Goal: Information Seeking & Learning: Learn about a topic

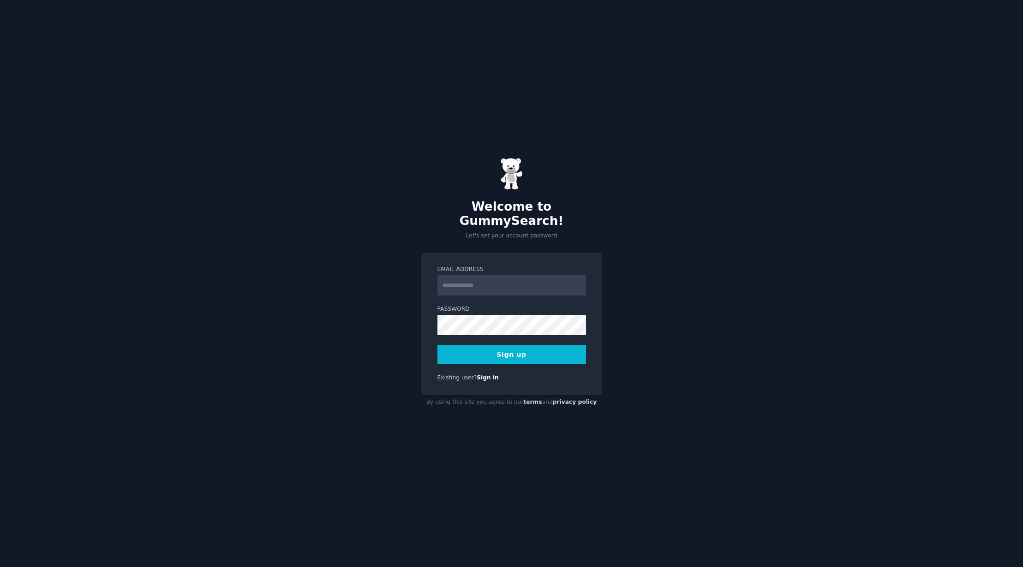
click at [531, 277] on input "Email Address" at bounding box center [511, 285] width 149 height 20
type input "**********"
click at [525, 350] on button "Sign up" at bounding box center [511, 354] width 149 height 19
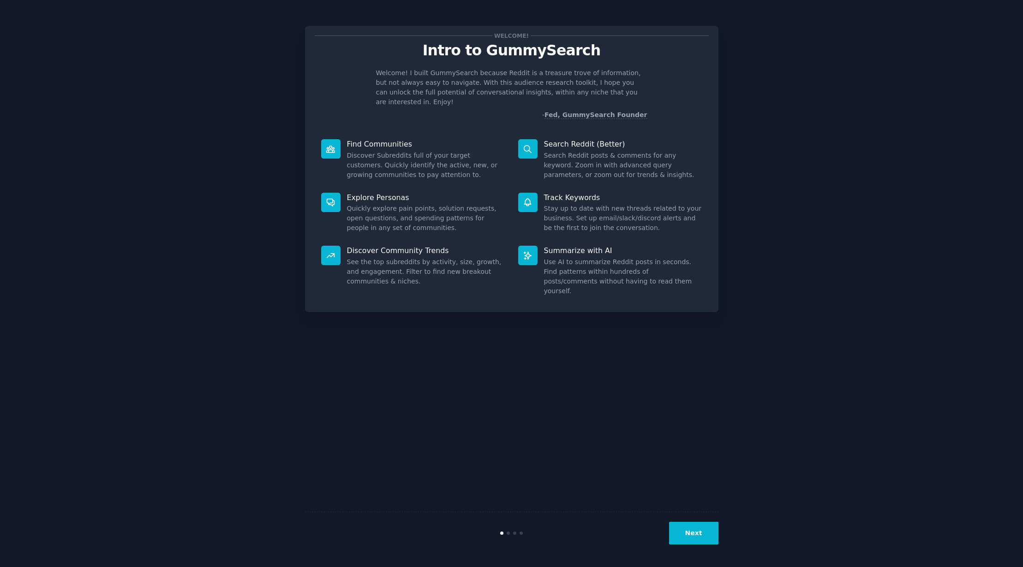
click at [693, 540] on button "Next" at bounding box center [693, 533] width 49 height 23
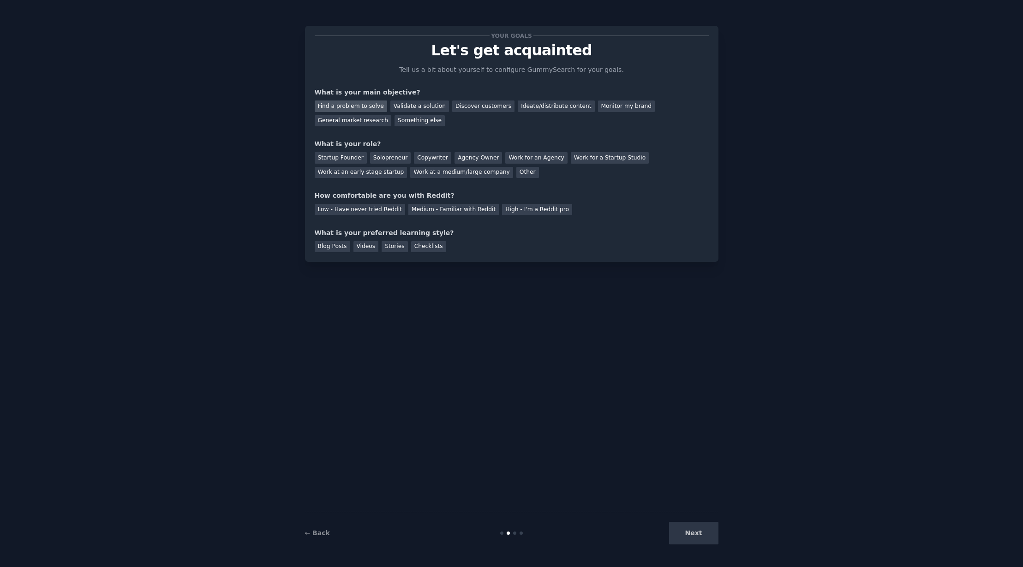
click at [364, 107] on div "Find a problem to solve" at bounding box center [351, 107] width 72 height 12
click at [379, 160] on div "Solopreneur" at bounding box center [390, 158] width 41 height 12
click at [435, 209] on div "Medium - Familiar with Reddit" at bounding box center [453, 210] width 90 height 12
click at [372, 247] on div "Videos" at bounding box center [365, 247] width 25 height 12
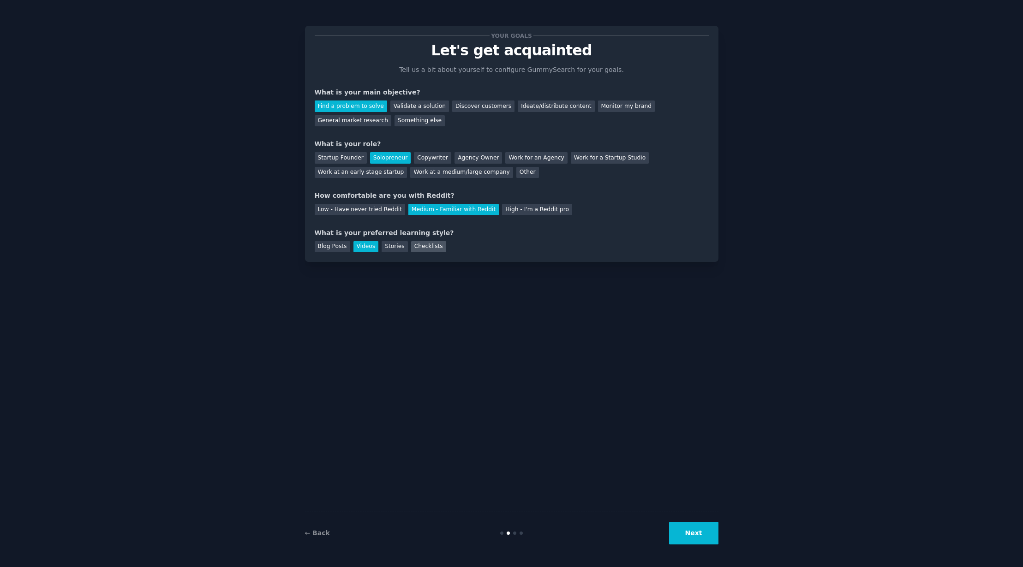
click at [424, 249] on div "Checklists" at bounding box center [428, 247] width 35 height 12
click at [360, 246] on div "Videos" at bounding box center [365, 247] width 25 height 12
drag, startPoint x: 700, startPoint y: 536, endPoint x: 692, endPoint y: 533, distance: 8.5
click at [700, 536] on button "Next" at bounding box center [693, 533] width 49 height 23
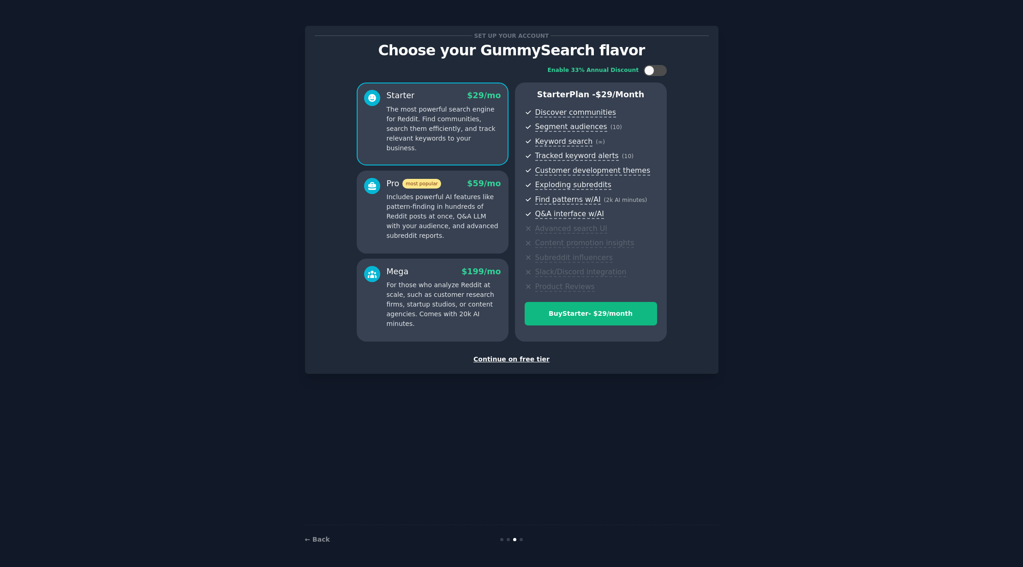
click at [503, 360] on div "Continue on free tier" at bounding box center [512, 360] width 394 height 10
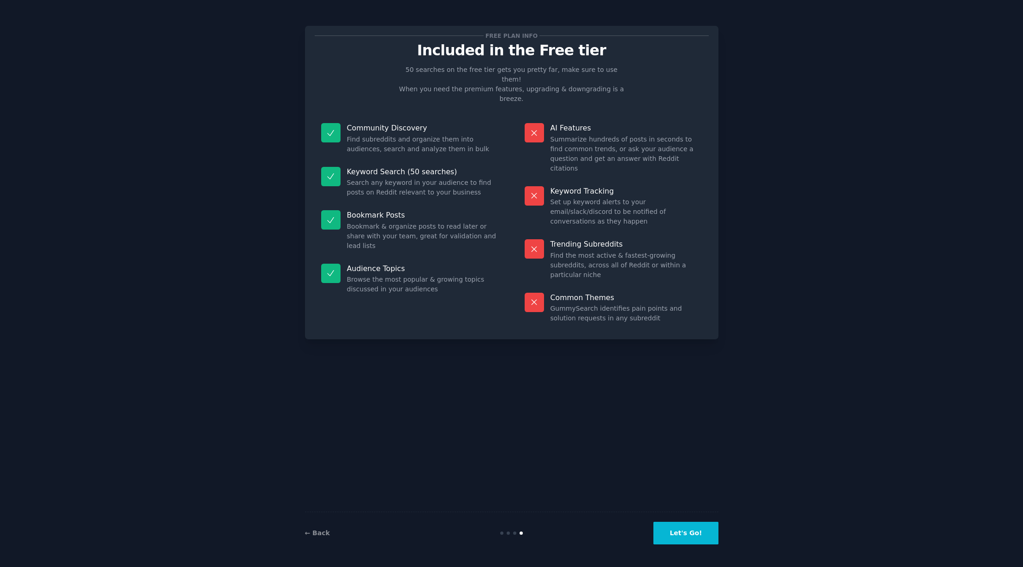
click at [695, 528] on button "Let's Go!" at bounding box center [685, 533] width 65 height 23
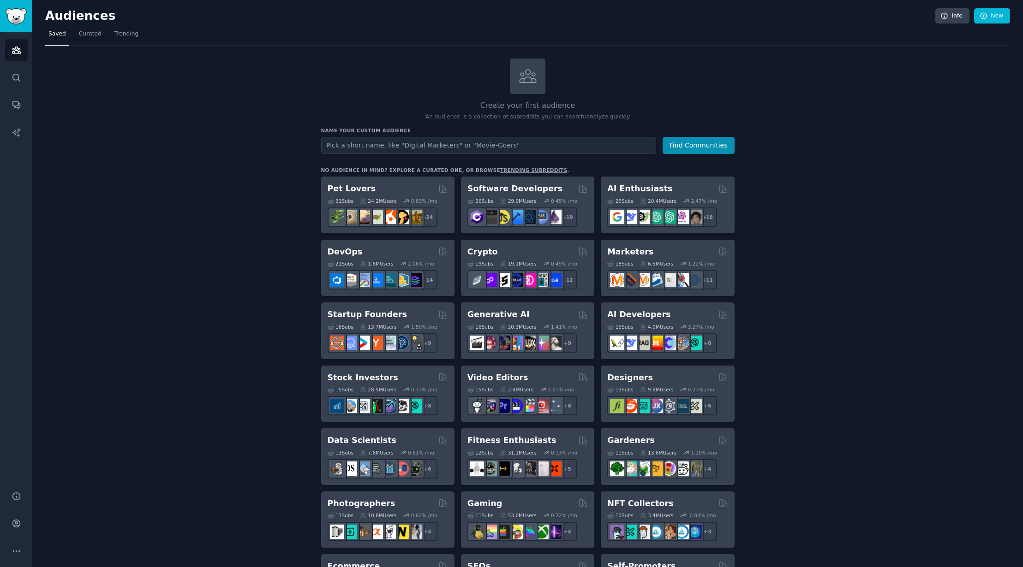
click at [388, 140] on input "text" at bounding box center [488, 145] width 335 height 17
click at [630, 248] on h2 "Marketers" at bounding box center [630, 252] width 46 height 12
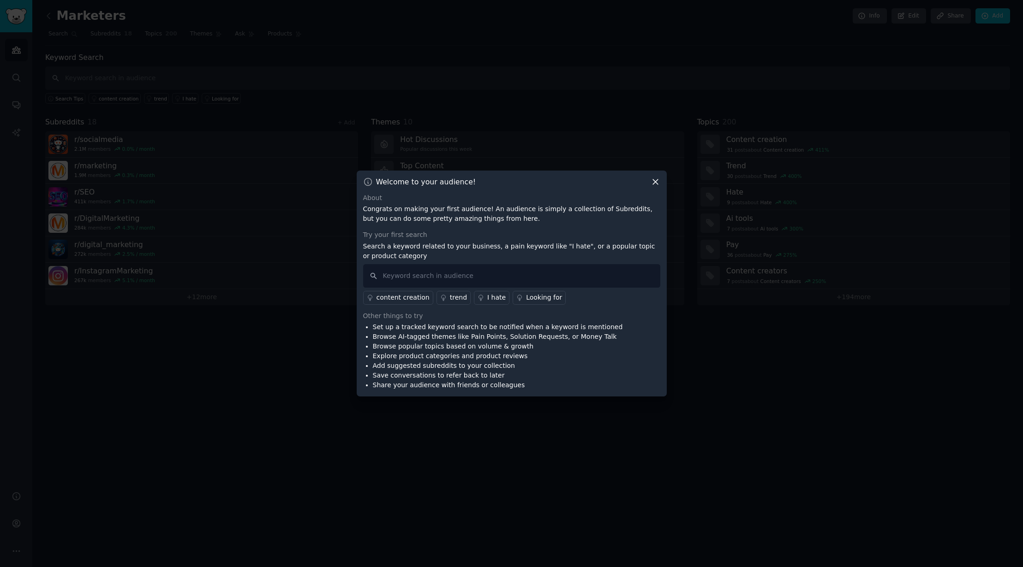
click at [487, 298] on div "I hate" at bounding box center [496, 298] width 18 height 10
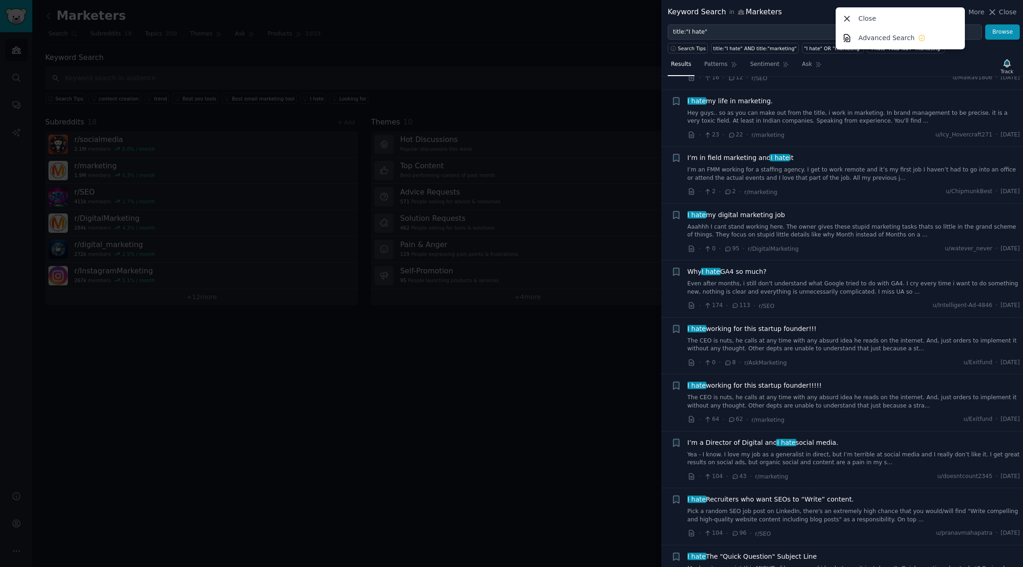
scroll to position [2401, 0]
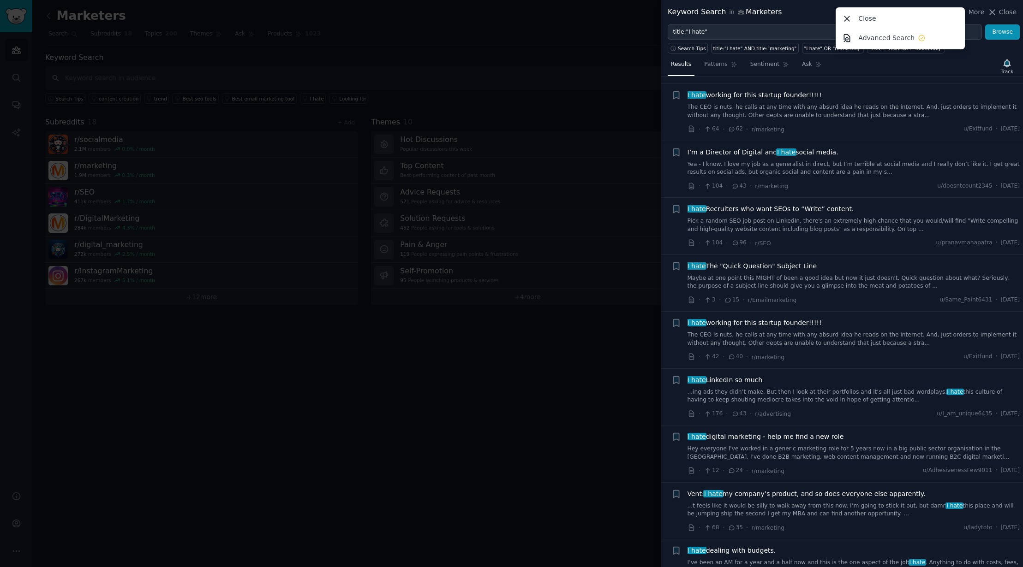
click at [558, 411] on div at bounding box center [511, 283] width 1023 height 567
click at [556, 415] on div at bounding box center [511, 283] width 1023 height 567
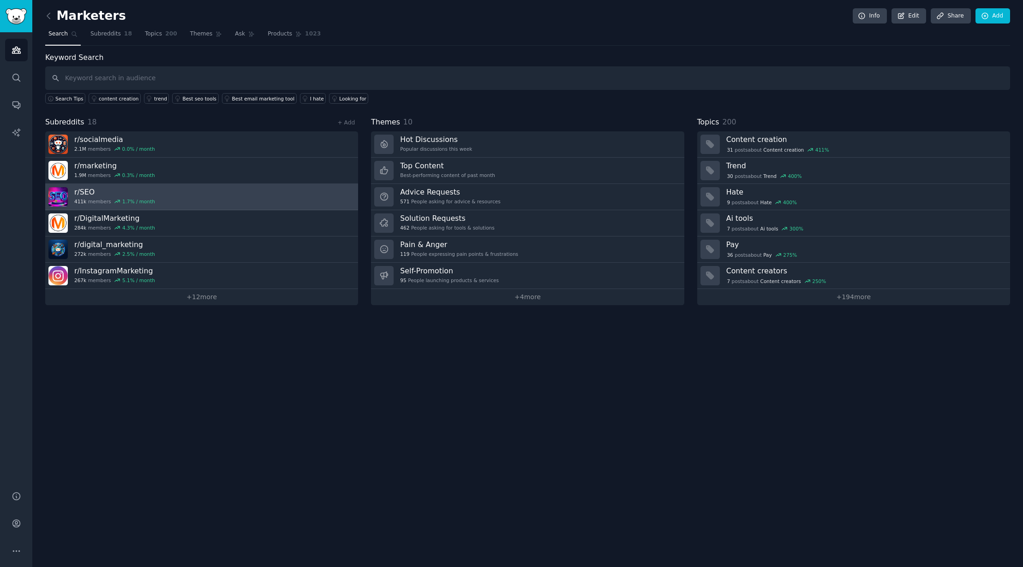
click at [85, 192] on h3 "r/ SEO" at bounding box center [114, 192] width 81 height 10
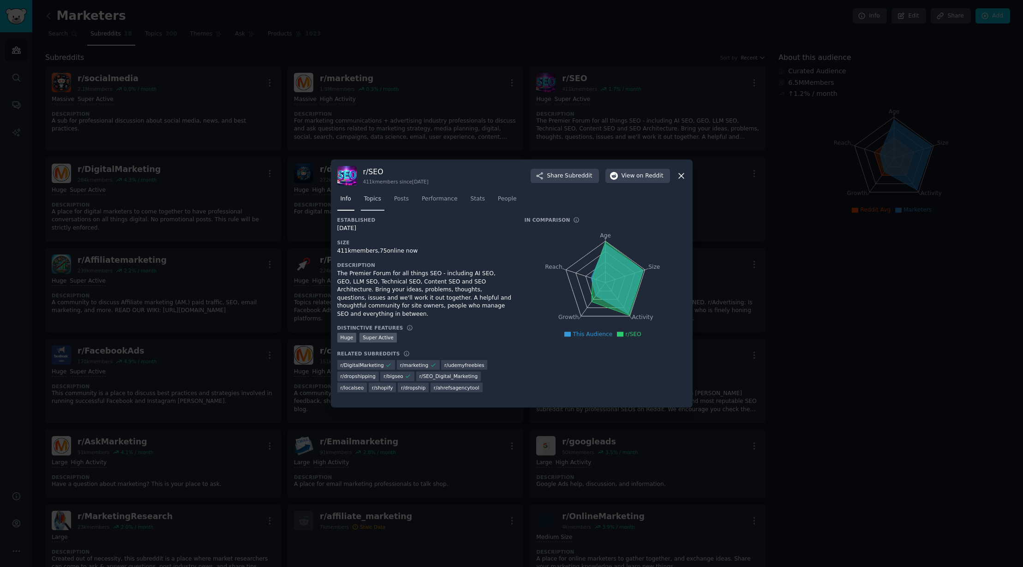
click at [373, 204] on link "Topics" at bounding box center [373, 201] width 24 height 19
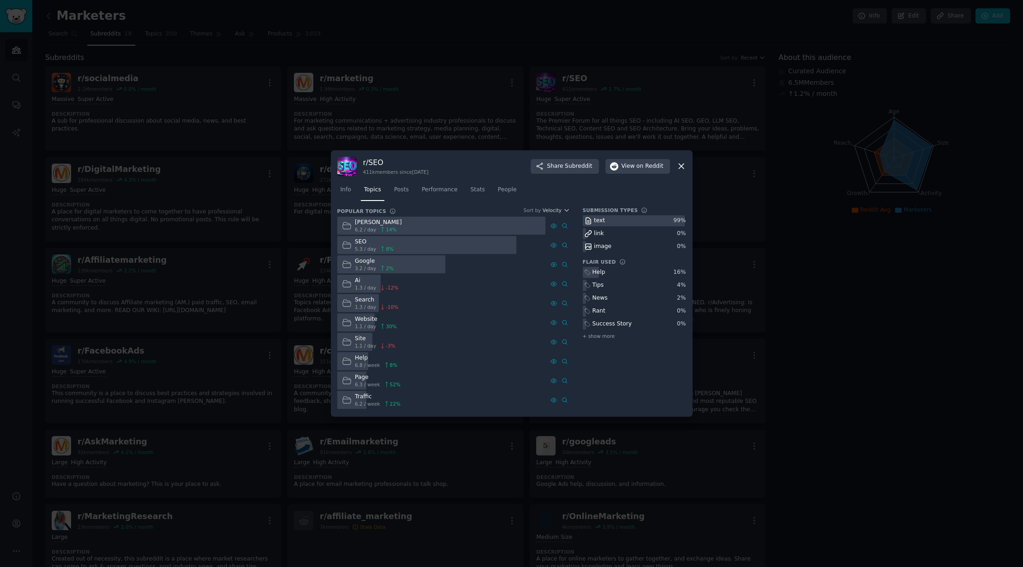
click at [775, 280] on div at bounding box center [511, 283] width 1023 height 567
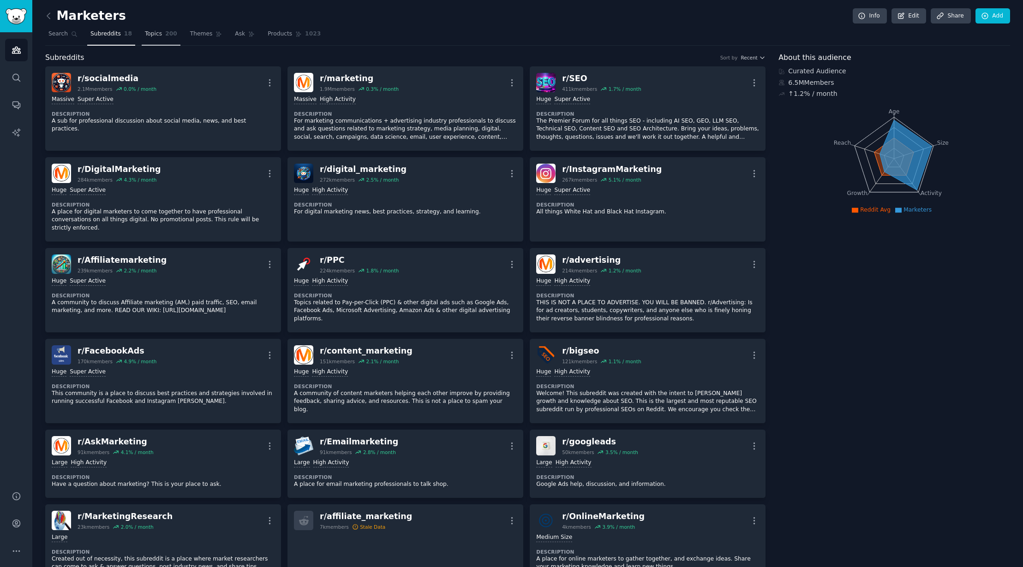
click at [166, 34] on span "200" at bounding box center [171, 34] width 12 height 8
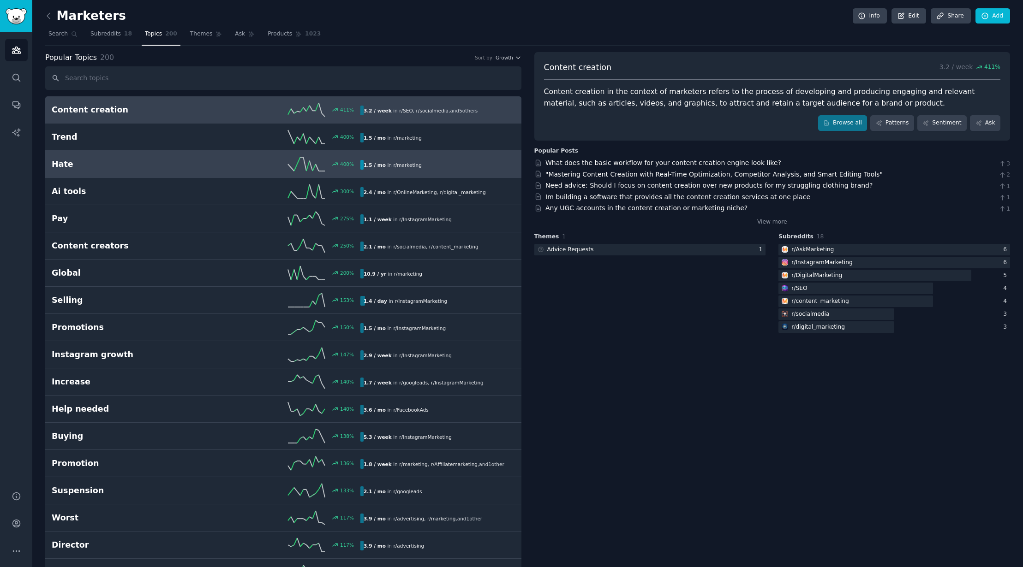
click at [181, 157] on div "Hate 400 % 1.5 / mo in r/ marketing" at bounding box center [283, 164] width 463 height 14
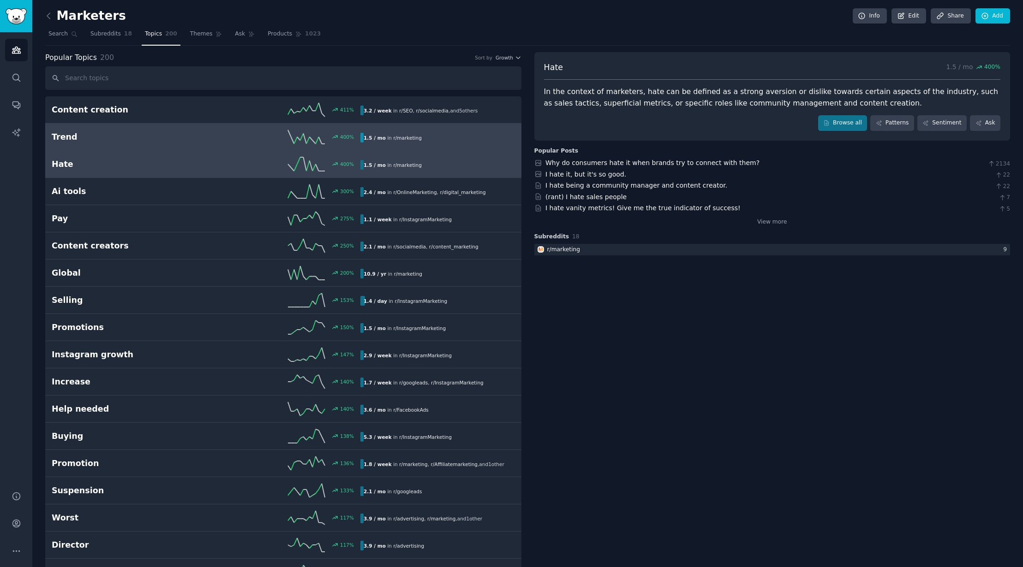
click at [93, 147] on link "Trend 400 % 1.5 / mo in r/ marketing" at bounding box center [283, 137] width 476 height 27
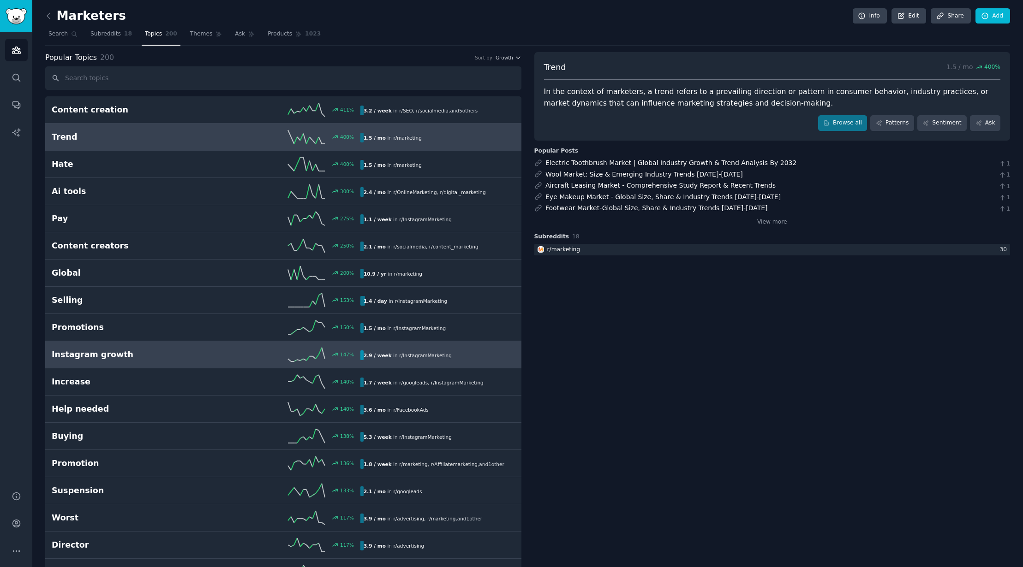
click at [172, 365] on link "Instagram growth 147 % 2.9 / week in r/ InstagramMarketing" at bounding box center [283, 354] width 476 height 27
